Goal: Transaction & Acquisition: Purchase product/service

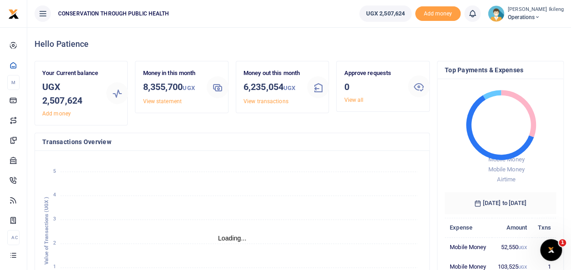
scroll to position [7, 7]
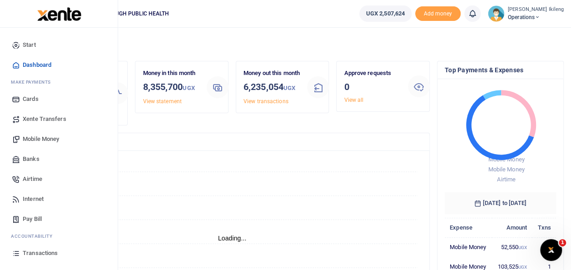
click at [20, 219] on icon at bounding box center [16, 219] width 8 height 8
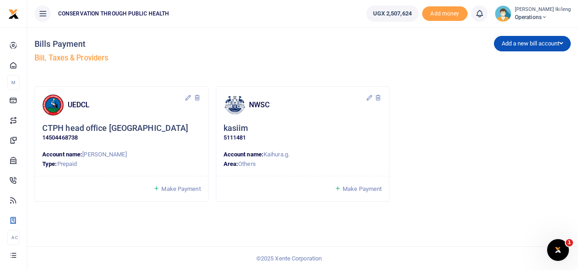
click at [169, 186] on span "Make Payment" at bounding box center [180, 188] width 39 height 7
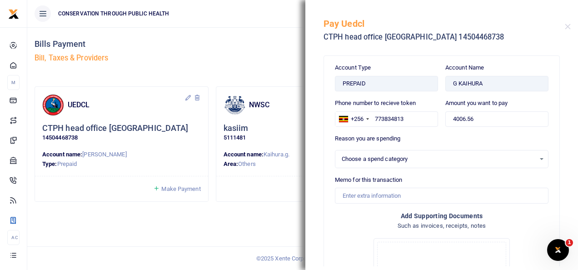
select select
click at [494, 117] on input "4006.56" at bounding box center [496, 118] width 103 height 15
type input "4"
type input "200,000"
click at [459, 196] on input "Memo for this transaction" at bounding box center [442, 195] width 214 height 15
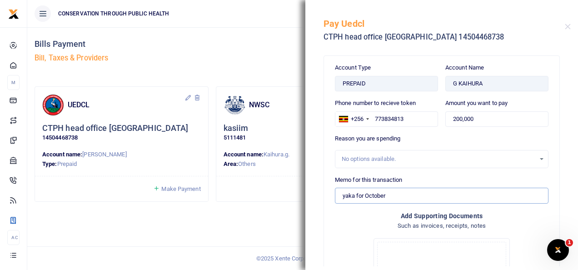
type input "yaka for October"
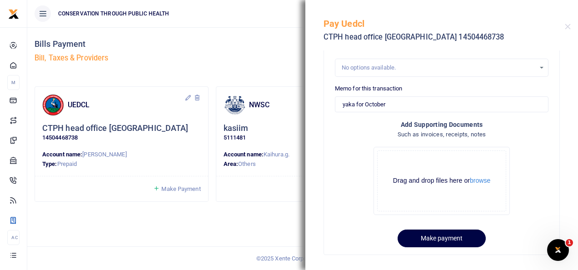
scroll to position [92, 0]
click at [448, 234] on button "Make payment" at bounding box center [442, 238] width 88 height 18
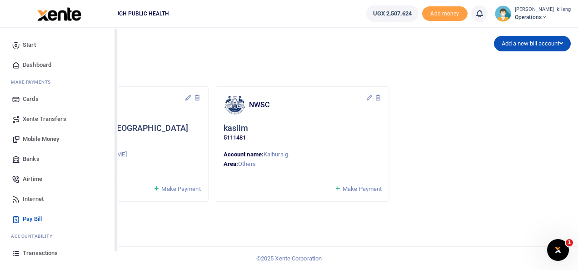
click at [16, 63] on icon at bounding box center [16, 65] width 8 height 8
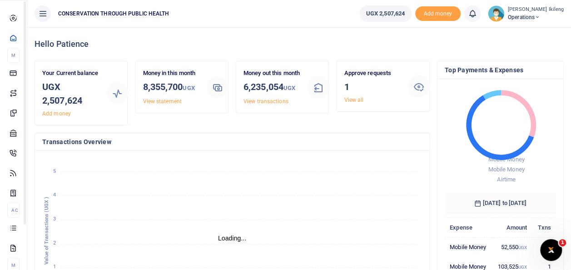
scroll to position [7, 7]
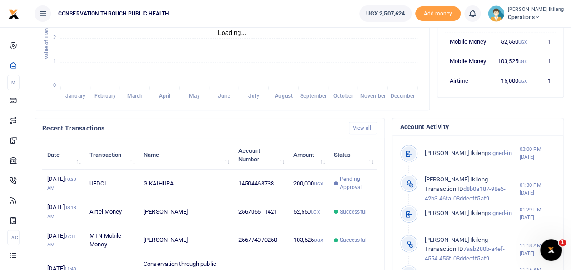
scroll to position [206, 0]
